Goal: Transaction & Acquisition: Purchase product/service

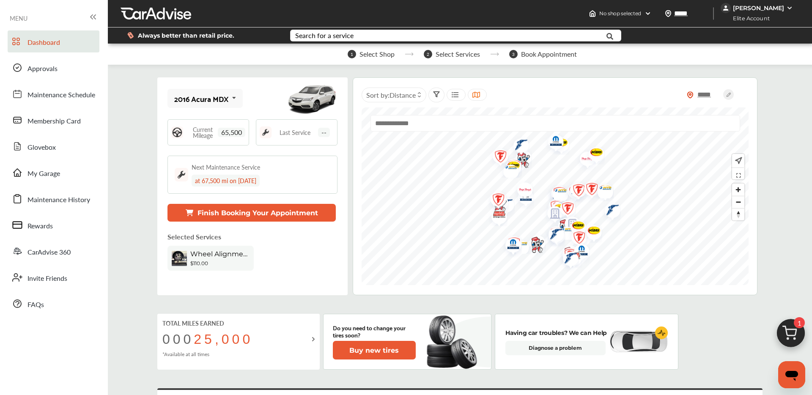
scroll to position [0, 0]
click at [790, 334] on img at bounding box center [790, 335] width 41 height 41
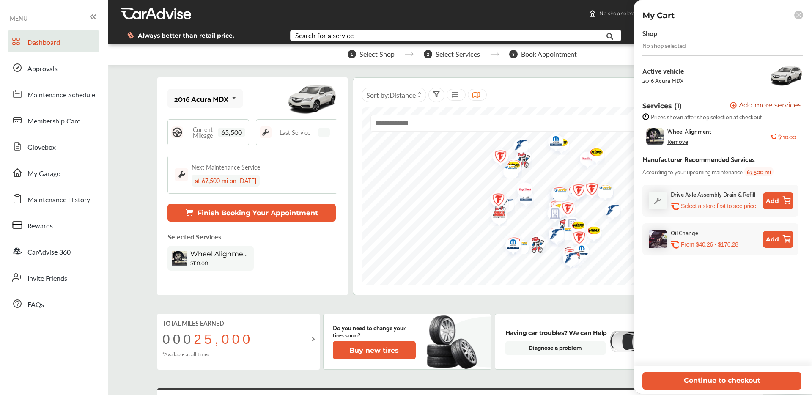
click at [770, 240] on button "Add" at bounding box center [778, 239] width 30 height 17
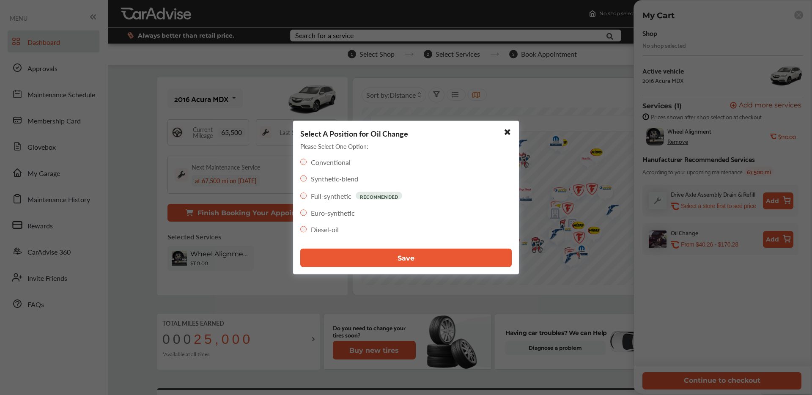
click at [370, 256] on button "Save" at bounding box center [405, 258] width 211 height 19
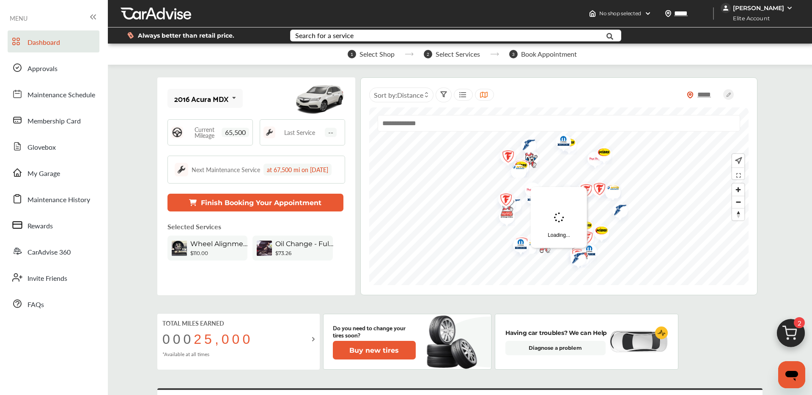
click at [791, 334] on img at bounding box center [790, 335] width 41 height 41
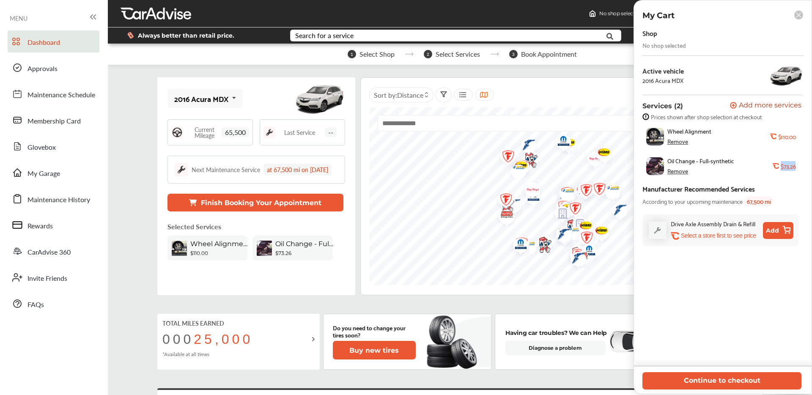
drag, startPoint x: 781, startPoint y: 168, endPoint x: 798, endPoint y: 164, distance: 17.3
click at [798, 164] on div "Oil Change - Full-synthetic Remove .st0{fill:#FA4A1C;} $73.26" at bounding box center [720, 166] width 157 height 26
click at [731, 162] on span "Oil Change - Full-synthetic" at bounding box center [700, 160] width 67 height 7
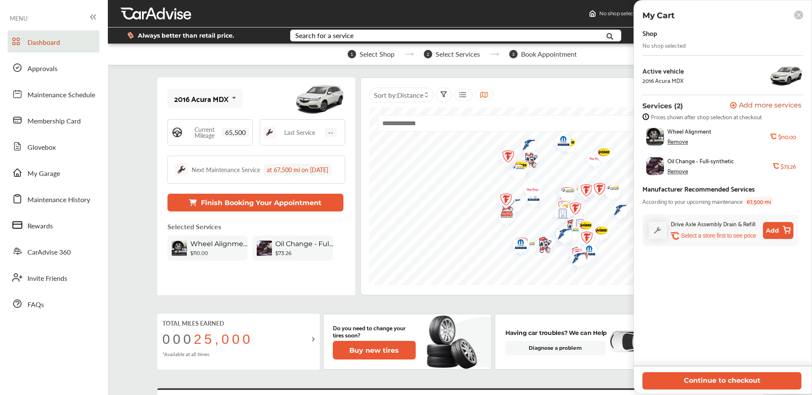
click at [787, 137] on b "$110.00" at bounding box center [787, 136] width 18 height 7
drag, startPoint x: 669, startPoint y: 132, endPoint x: 711, endPoint y: 132, distance: 41.4
click at [711, 132] on div "Wheel Alignment" at bounding box center [718, 131] width 103 height 7
click at [710, 132] on span "Wheel Alignment" at bounding box center [689, 131] width 44 height 7
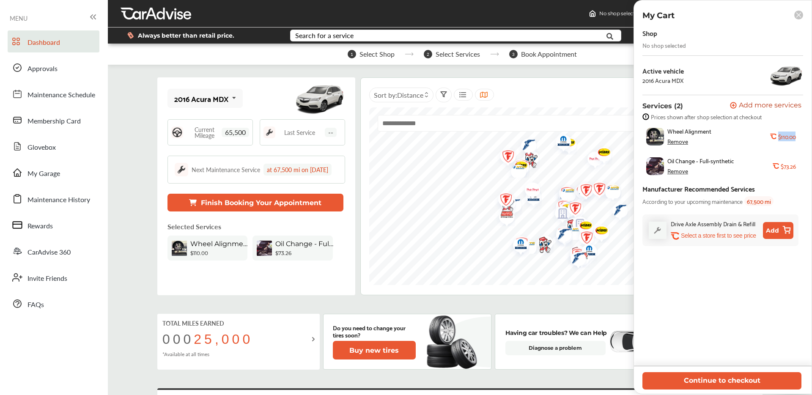
drag, startPoint x: 775, startPoint y: 137, endPoint x: 788, endPoint y: 152, distance: 19.5
click at [795, 136] on div ".st0{fill:#FA4A1C;} $110.00" at bounding box center [783, 137] width 26 height 8
click at [716, 132] on div "Wheel Alignment" at bounding box center [718, 131] width 103 height 7
drag, startPoint x: 715, startPoint y: 132, endPoint x: 668, endPoint y: 131, distance: 47.4
click at [668, 131] on div "Wheel Alignment" at bounding box center [718, 131] width 103 height 7
